Goal: Task Accomplishment & Management: Complete application form

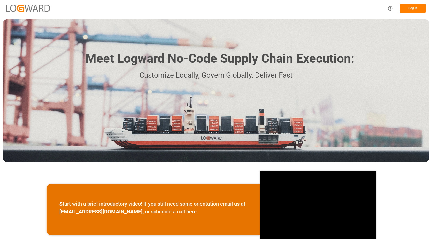
click at [415, 10] on button "Log In" at bounding box center [413, 8] width 26 height 9
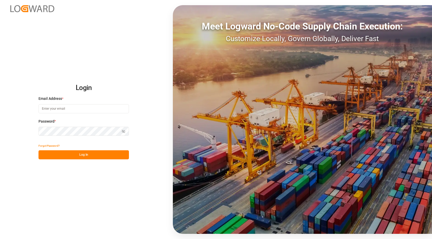
type input "[PERSON_NAME][EMAIL_ADDRESS][PERSON_NAME][DOMAIN_NAME]"
click at [84, 156] on button "Log In" at bounding box center [83, 154] width 90 height 9
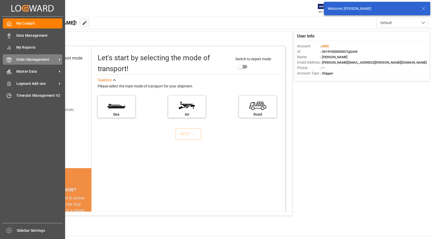
click at [33, 58] on span "Order Management" at bounding box center [36, 59] width 41 height 5
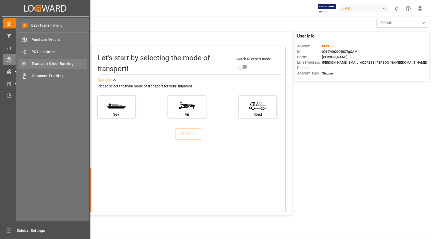
click at [65, 64] on span "Transport Order Booking" at bounding box center [59, 63] width 56 height 5
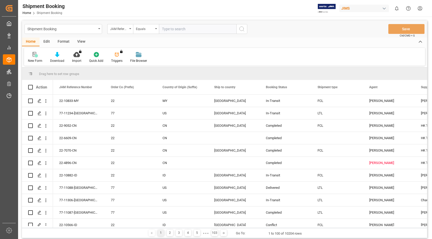
click at [36, 57] on icon at bounding box center [36, 55] width 3 height 3
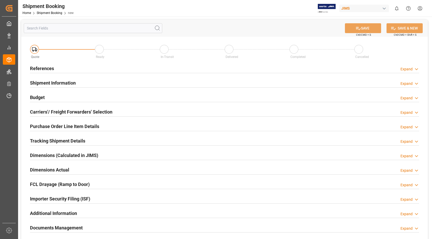
click at [48, 67] on h2 "References" at bounding box center [42, 68] width 24 height 7
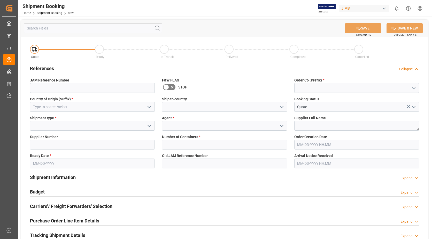
click at [149, 106] on icon "open menu" at bounding box center [149, 107] width 6 height 6
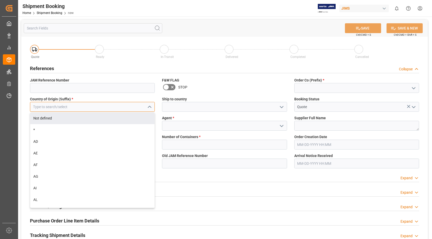
click at [108, 108] on input at bounding box center [92, 107] width 125 height 10
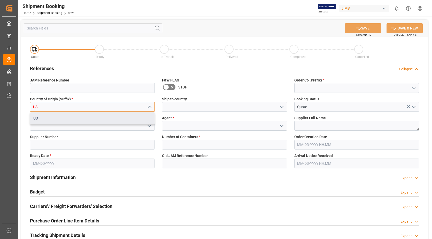
click at [106, 120] on div "US" at bounding box center [92, 118] width 124 height 12
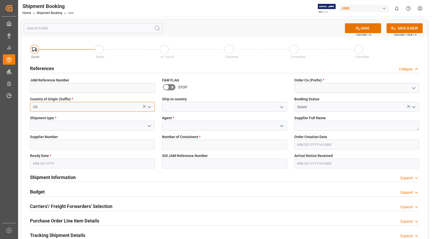
type input "US"
click at [149, 126] on polyline "open menu" at bounding box center [149, 126] width 3 height 2
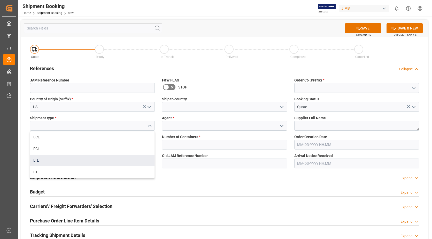
click at [79, 157] on div "LTL" at bounding box center [92, 160] width 124 height 12
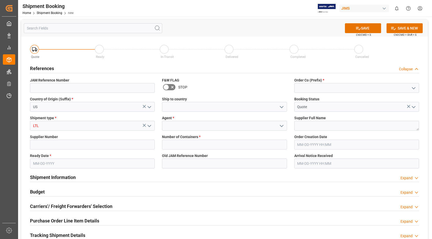
type input "LTL"
click at [119, 144] on input at bounding box center [92, 144] width 125 height 10
type input "557"
click at [324, 126] on textarea at bounding box center [356, 126] width 125 height 10
type textarea "ASHLY"
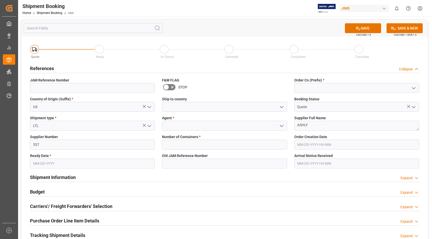
click at [280, 125] on polyline "open menu" at bounding box center [281, 126] width 3 height 2
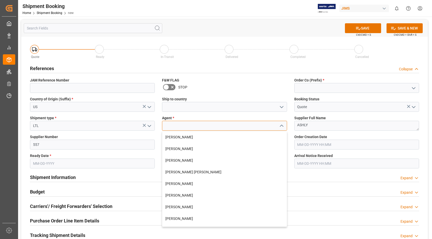
click at [250, 124] on input at bounding box center [224, 126] width 125 height 10
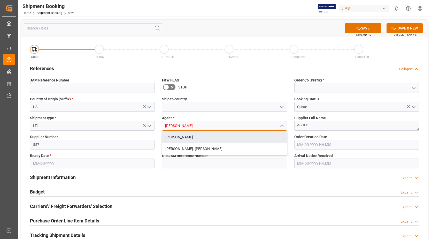
click at [185, 136] on div "[PERSON_NAME]" at bounding box center [224, 137] width 124 height 12
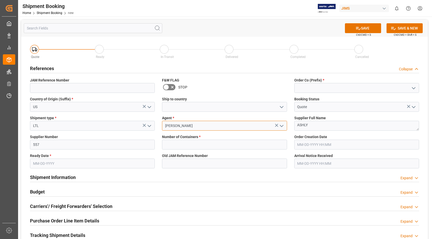
type input "[PERSON_NAME]"
click at [195, 142] on input "text" at bounding box center [224, 144] width 125 height 10
type input "0"
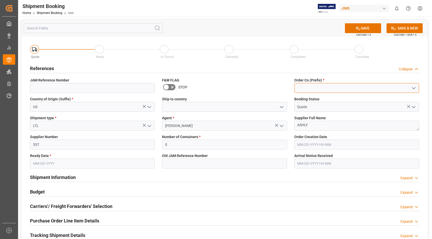
click at [347, 87] on input at bounding box center [356, 88] width 125 height 10
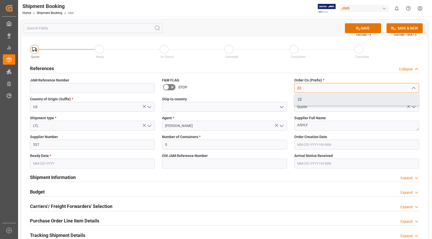
click at [335, 100] on div "22" at bounding box center [356, 99] width 124 height 12
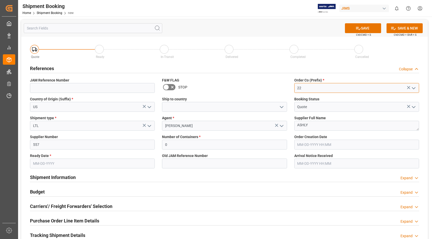
type input "22"
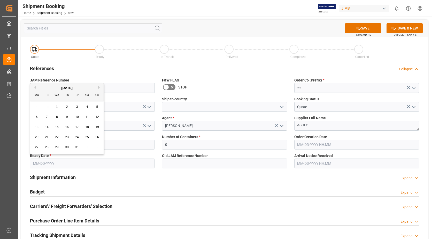
click at [70, 163] on input "text" at bounding box center [92, 163] width 125 height 10
click at [57, 115] on span "8" at bounding box center [57, 117] width 2 height 4
type input "[DATE]"
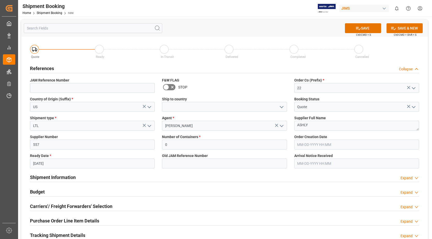
click at [57, 115] on label "Shipment type *" at bounding box center [92, 117] width 125 height 5
click at [281, 106] on icon "open menu" at bounding box center [281, 107] width 6 height 6
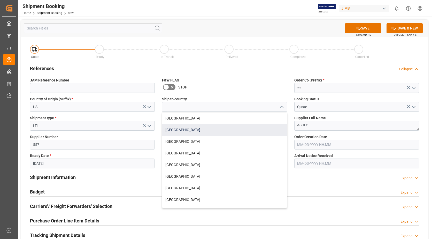
click at [187, 129] on div "[GEOGRAPHIC_DATA]" at bounding box center [224, 130] width 124 height 12
type input "[GEOGRAPHIC_DATA]"
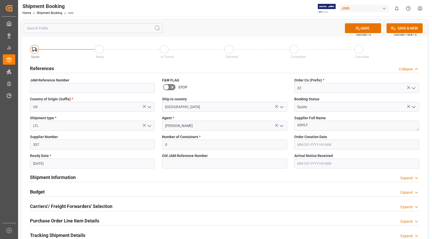
click at [413, 106] on icon "open menu" at bounding box center [413, 107] width 6 height 6
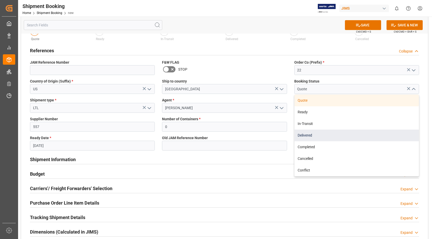
scroll to position [26, 0]
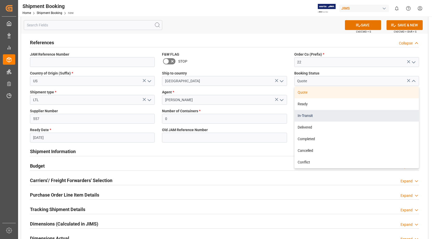
click at [349, 115] on div "In-Transit" at bounding box center [356, 116] width 124 height 12
type input "In-Transit"
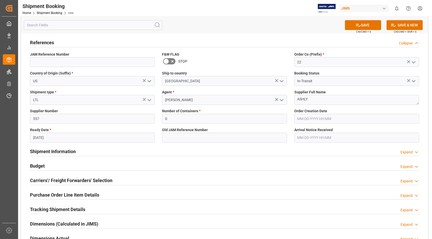
scroll to position [0, 0]
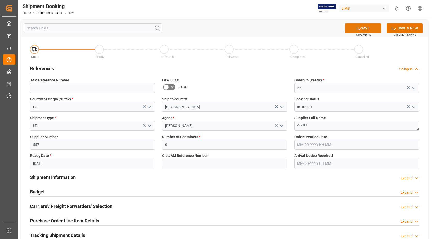
click at [367, 27] on button "SAVE" at bounding box center [363, 28] width 36 height 10
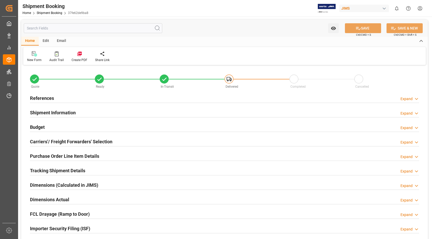
type input "0"
type input "[DATE]"
click at [49, 96] on h2 "References" at bounding box center [42, 97] width 24 height 7
